Goal: Task Accomplishment & Management: Use online tool/utility

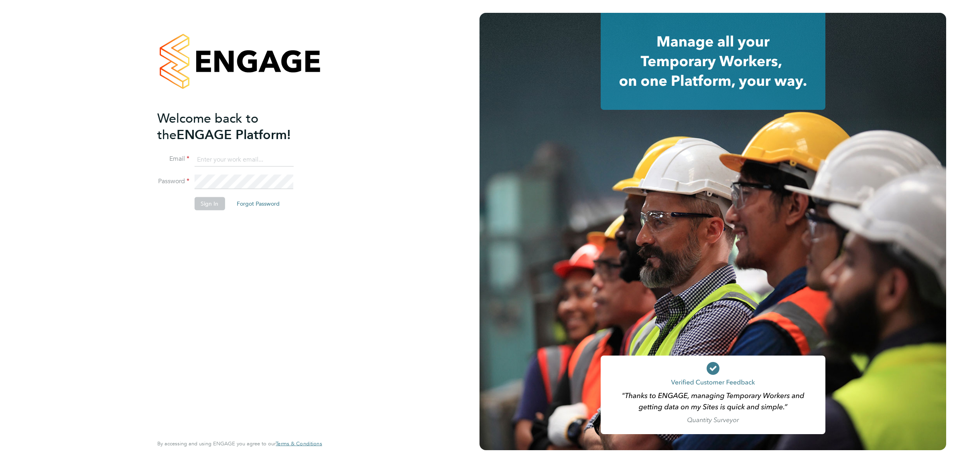
type input "Luke.Collins@vistry.co.uk"
click at [217, 205] on button "Sign In" at bounding box center [209, 203] width 30 height 13
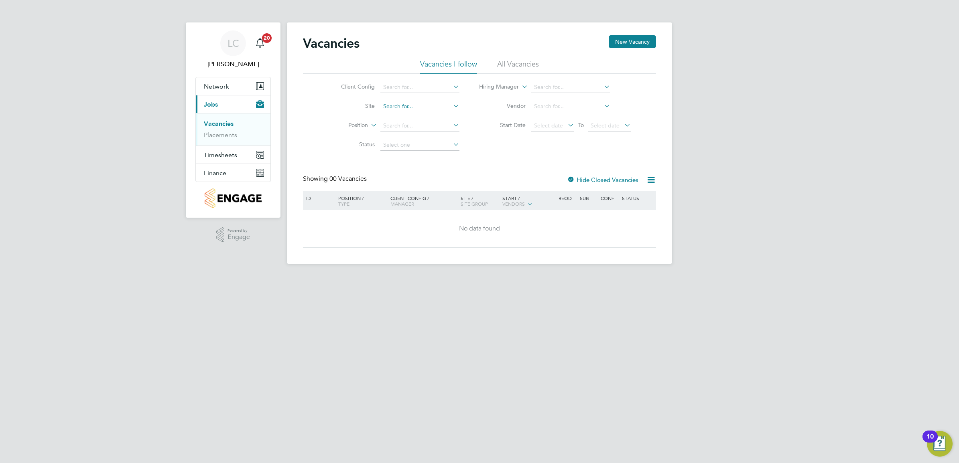
click at [404, 108] on input at bounding box center [419, 106] width 79 height 11
click at [219, 175] on span "Finance" at bounding box center [215, 173] width 22 height 8
click at [228, 171] on button "Finance" at bounding box center [233, 173] width 75 height 18
click at [231, 161] on link "Invoices & Credit Notes" at bounding box center [229, 164] width 50 height 16
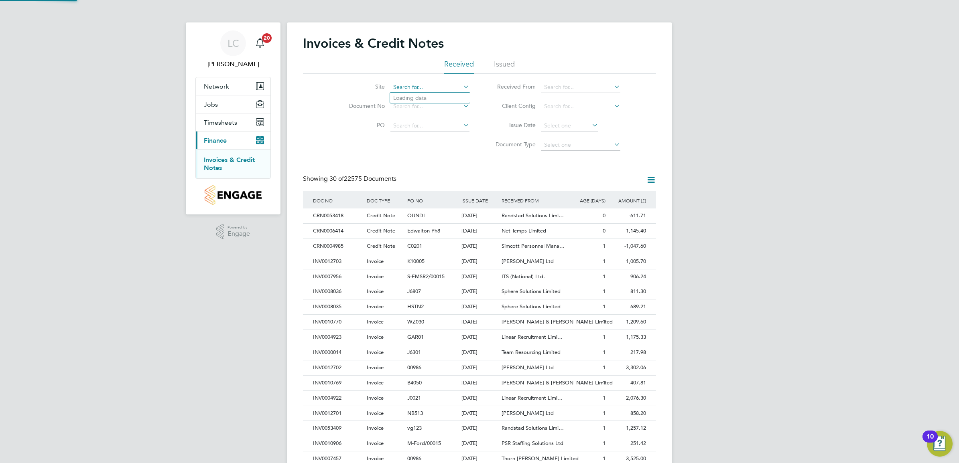
click at [416, 86] on input at bounding box center [429, 87] width 79 height 11
type input "g"
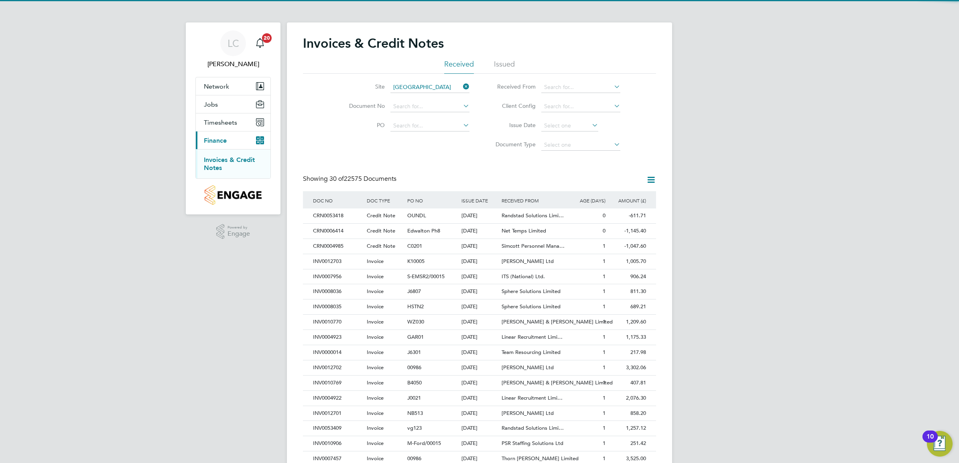
click at [431, 98] on li "[GEOGRAPHIC_DATA], [GEOGRAPHIC_DATA]" at bounding box center [452, 98] width 124 height 11
type input "[GEOGRAPHIC_DATA], [GEOGRAPHIC_DATA]"
